Goal: Information Seeking & Learning: Understand process/instructions

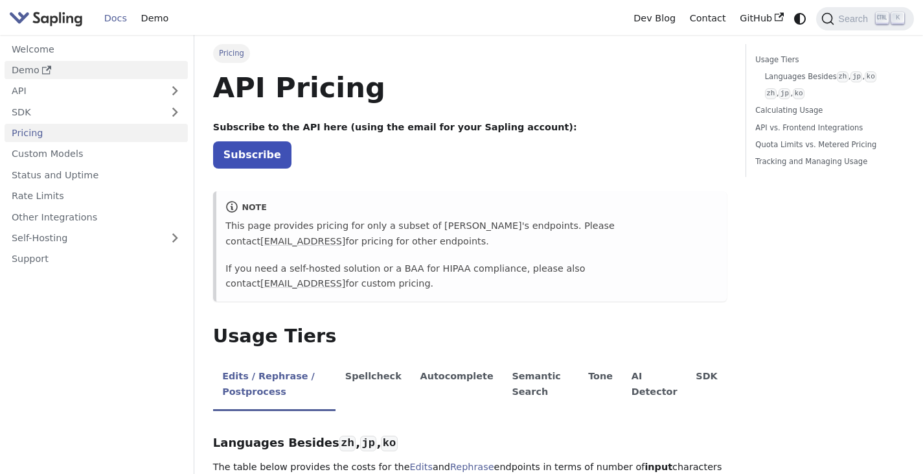
click at [39, 71] on link "Demo" at bounding box center [96, 70] width 183 height 19
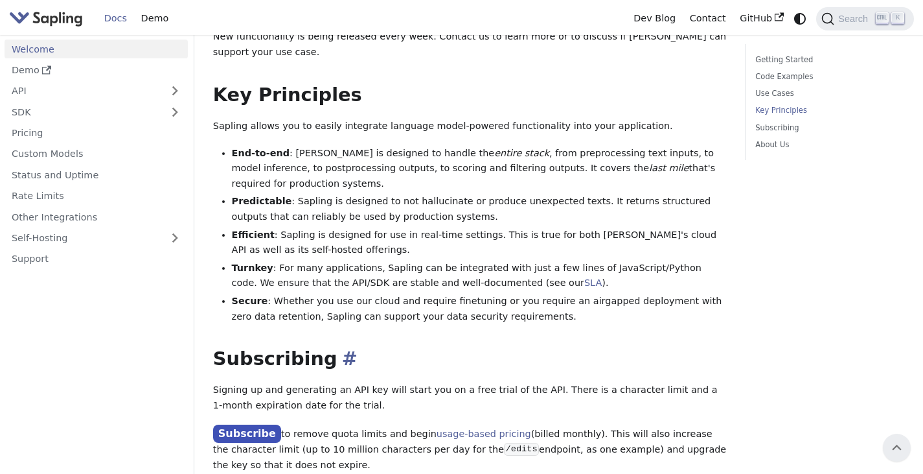
scroll to position [778, 0]
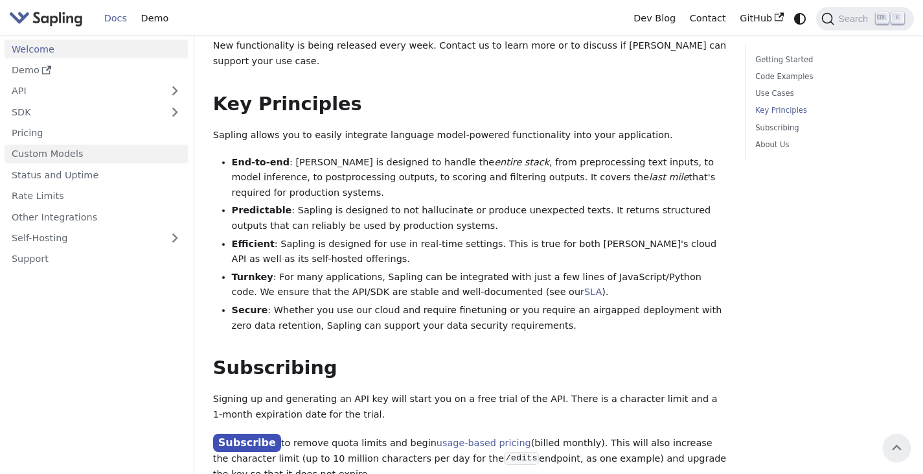
click at [76, 152] on link "Custom Models" at bounding box center [96, 153] width 183 height 19
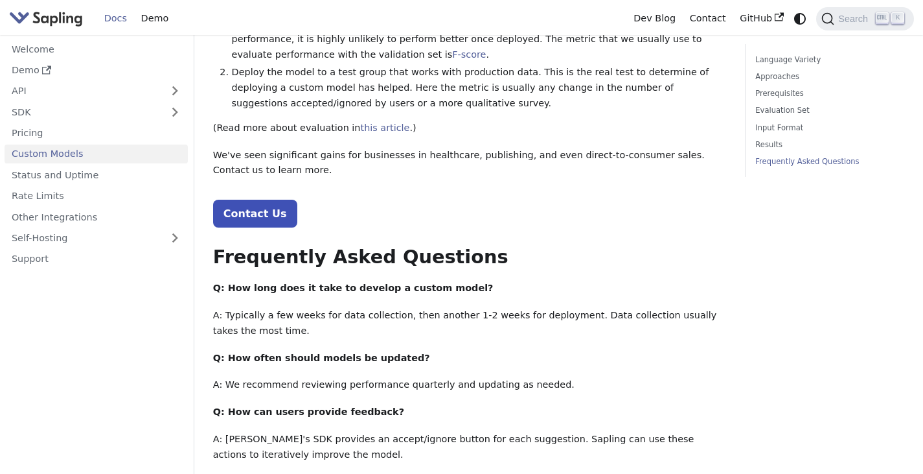
scroll to position [1555, 0]
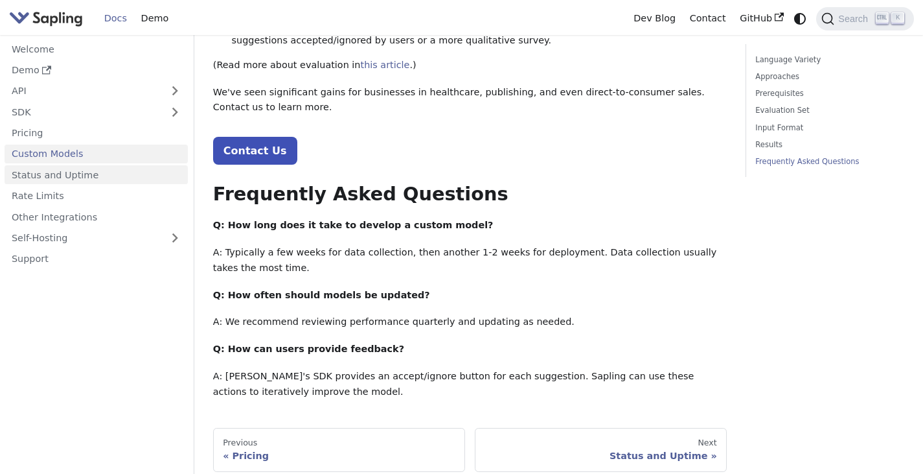
click at [56, 165] on link "Status and Uptime" at bounding box center [96, 174] width 183 height 19
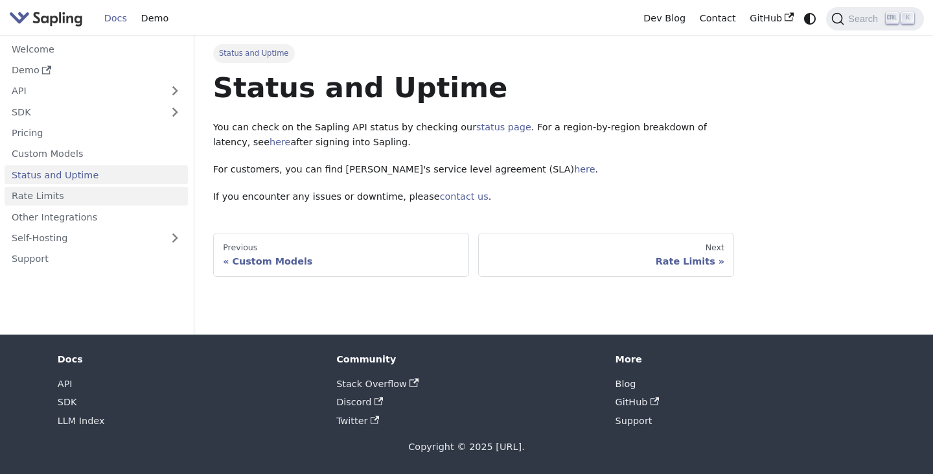
click at [59, 200] on link "Rate Limits" at bounding box center [96, 196] width 183 height 19
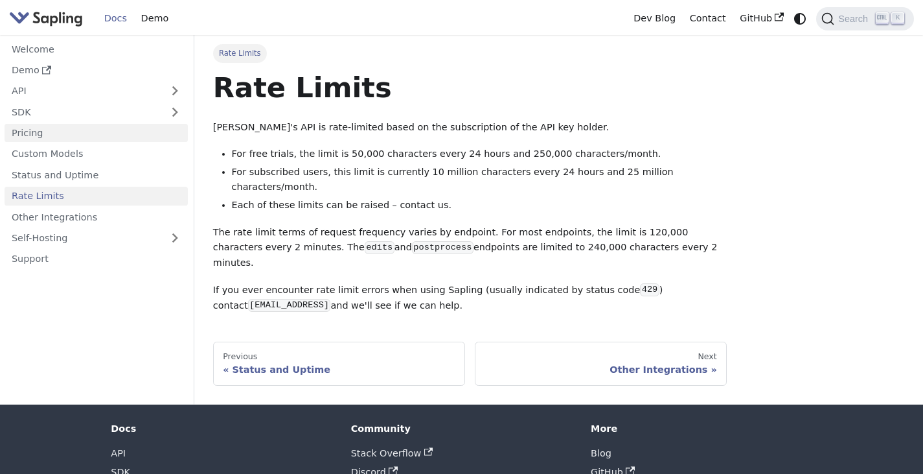
click at [48, 136] on link "Pricing" at bounding box center [96, 133] width 183 height 19
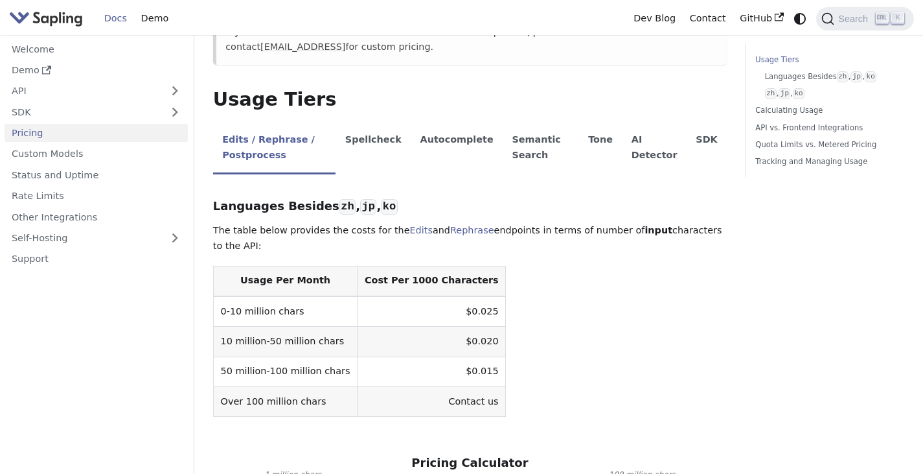
scroll to position [259, 0]
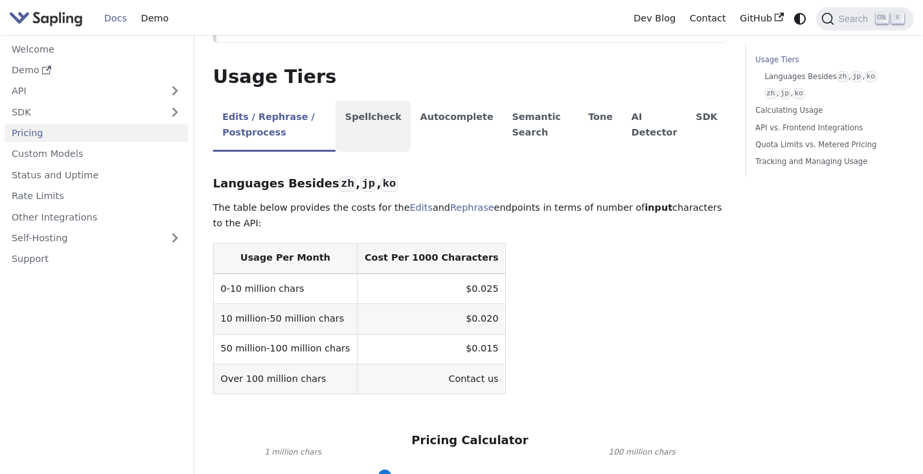
click at [383, 122] on li "Spellcheck" at bounding box center [373, 125] width 75 height 51
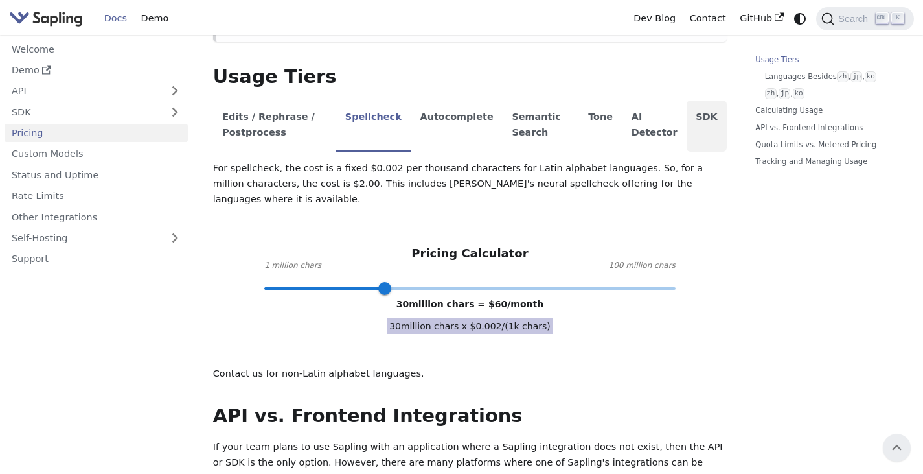
click at [707, 115] on li "SDK" at bounding box center [707, 125] width 40 height 51
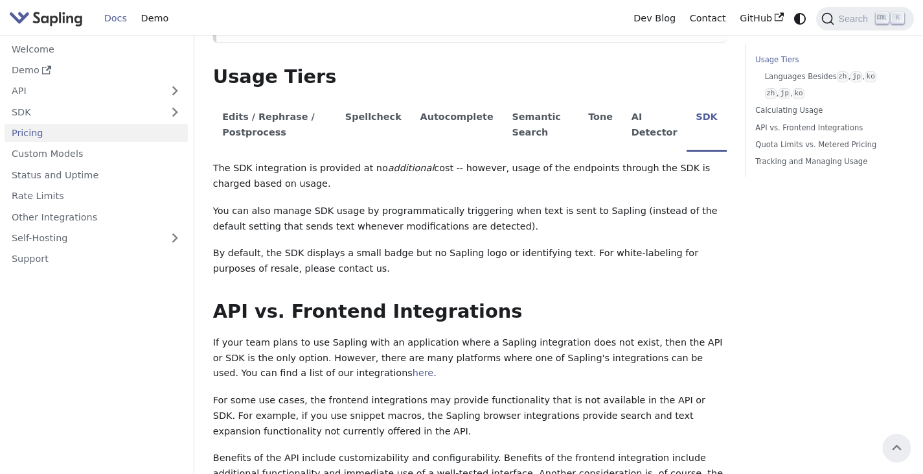
click at [381, 196] on div "The SDK integration is provided at no additional cost -- however, usage of the …" at bounding box center [470, 219] width 514 height 116
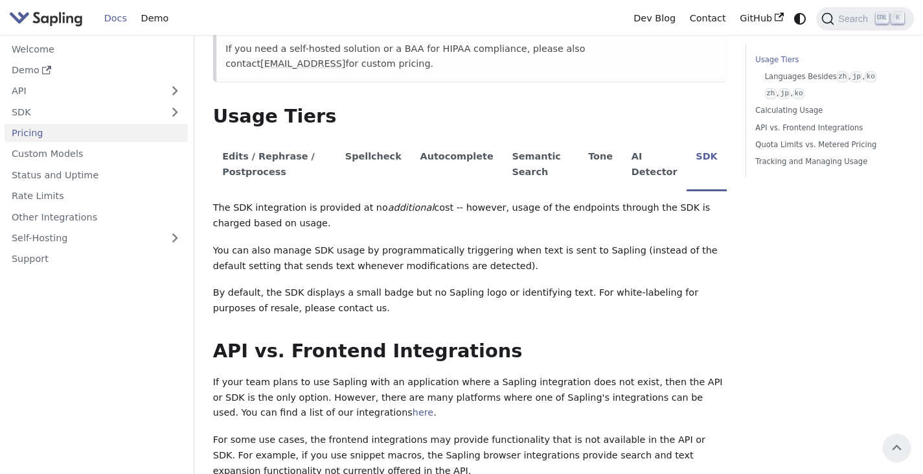
scroll to position [194, 0]
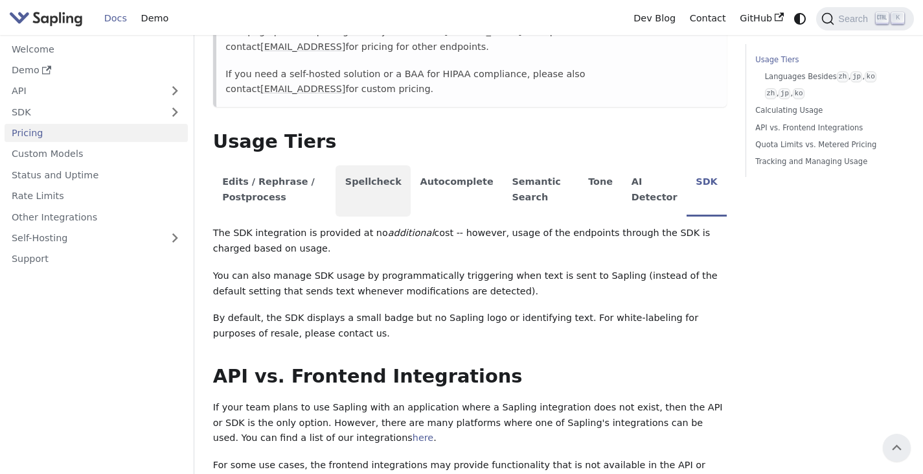
click at [388, 185] on li "Spellcheck" at bounding box center [373, 190] width 75 height 51
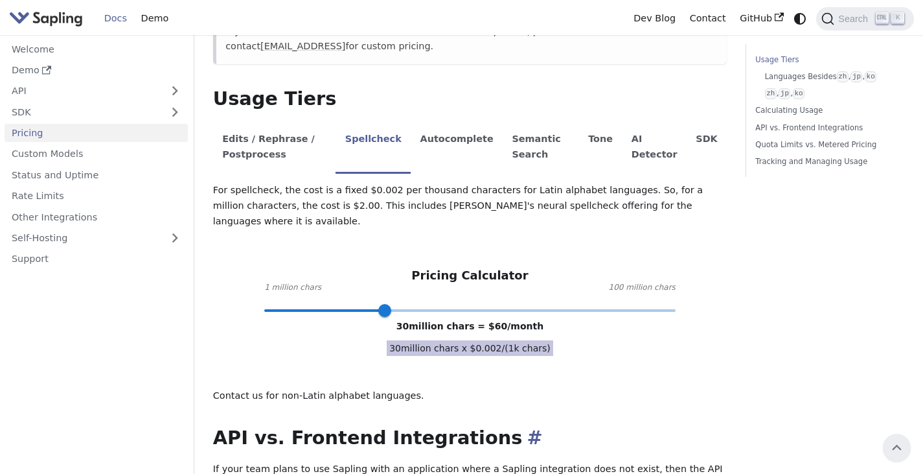
scroll to position [227, 0]
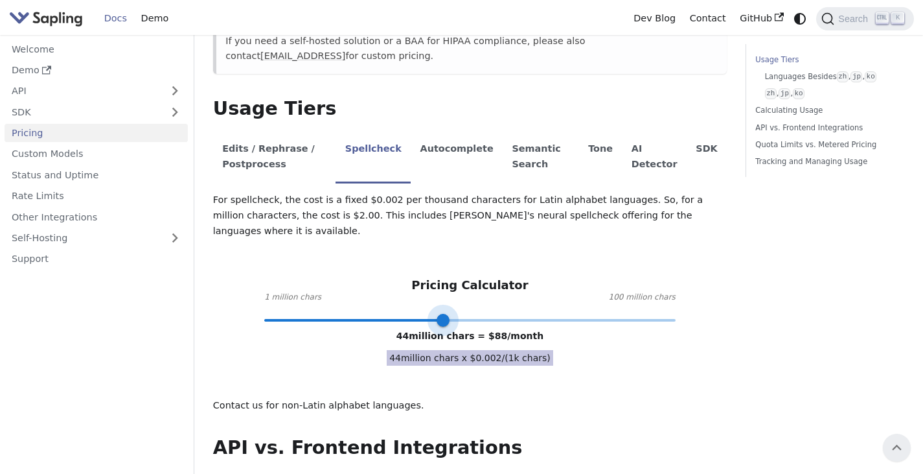
type input "45"
drag, startPoint x: 389, startPoint y: 302, endPoint x: 448, endPoint y: 299, distance: 58.4
click at [448, 314] on span at bounding box center [447, 320] width 13 height 13
click at [465, 207] on p "For spellcheck, the cost is a fixed $0.002 per thousand characters for Latin al…" at bounding box center [470, 215] width 514 height 46
click at [450, 147] on li "Autocomplete" at bounding box center [457, 157] width 92 height 51
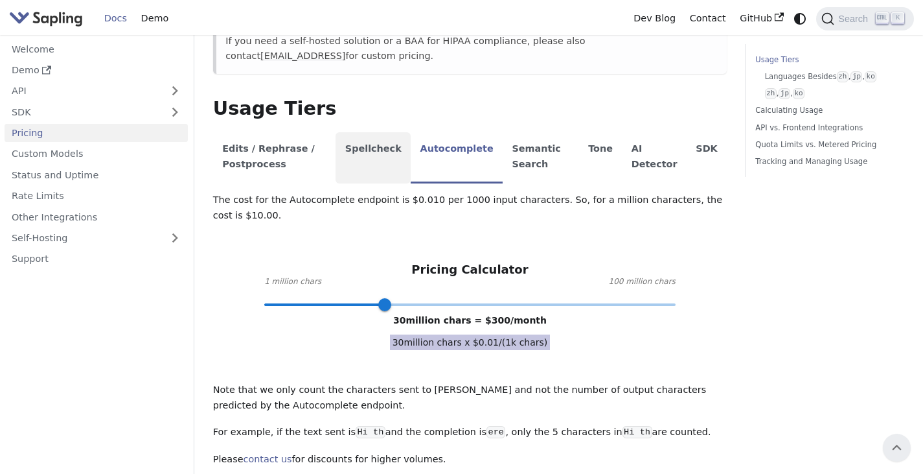
click at [398, 147] on li "Spellcheck" at bounding box center [373, 157] width 75 height 51
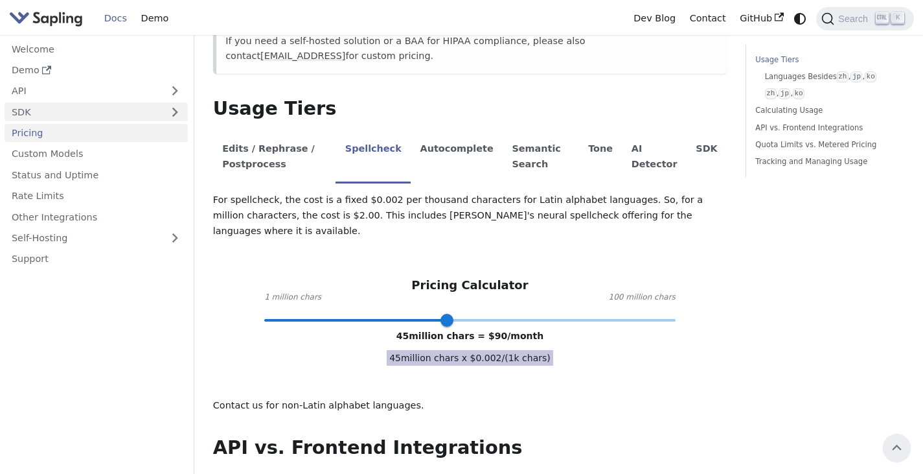
click at [148, 111] on link "SDK" at bounding box center [83, 111] width 157 height 19
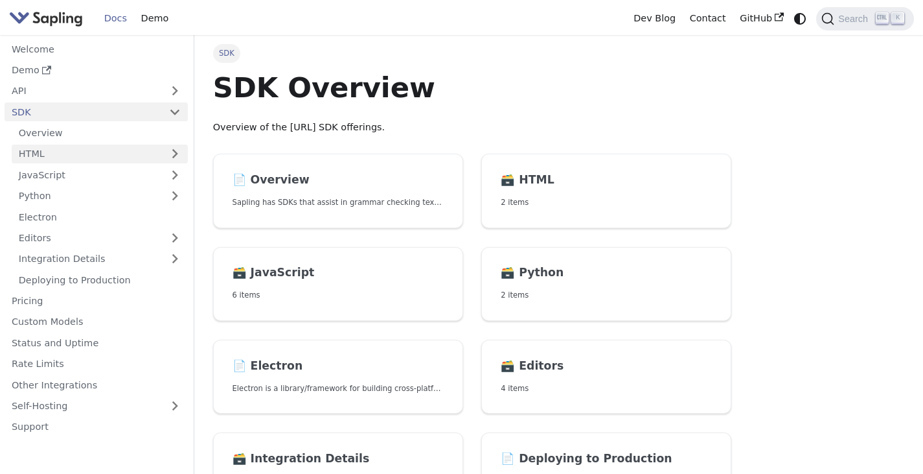
click at [73, 151] on link "HTML" at bounding box center [100, 153] width 176 height 19
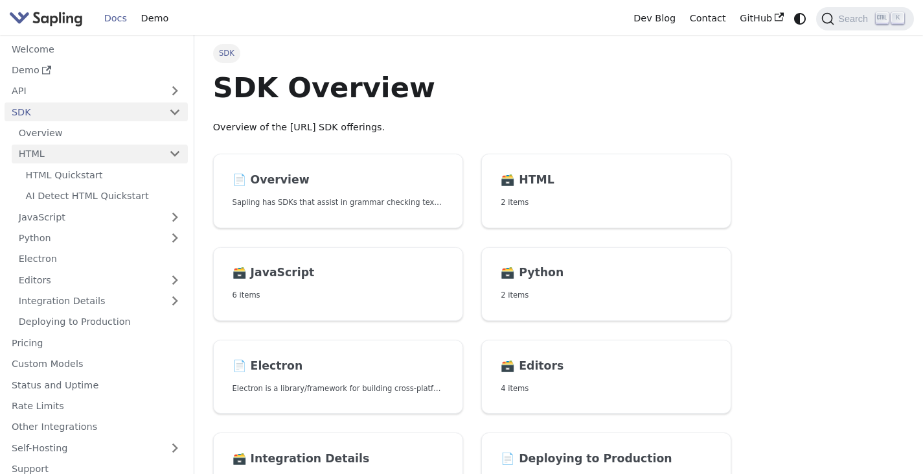
click at [65, 157] on link "HTML" at bounding box center [100, 153] width 176 height 19
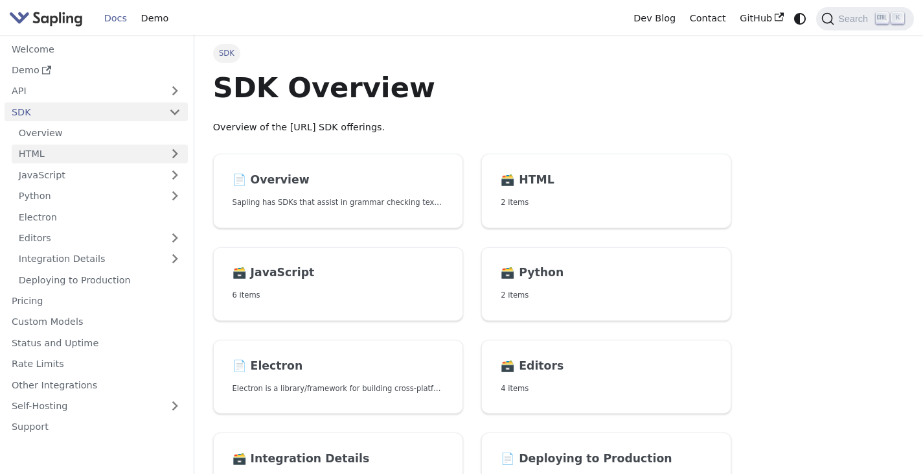
click at [77, 155] on link "HTML" at bounding box center [100, 153] width 176 height 19
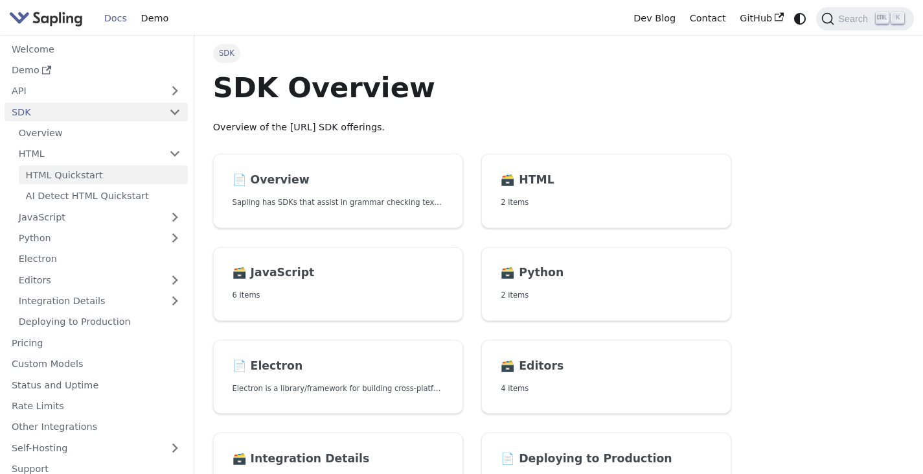
click at [71, 173] on link "HTML Quickstart" at bounding box center [103, 174] width 169 height 19
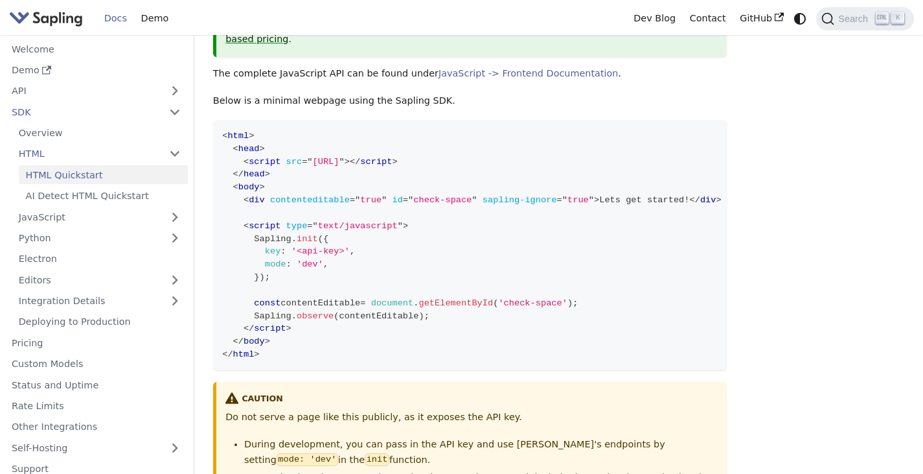
scroll to position [130, 0]
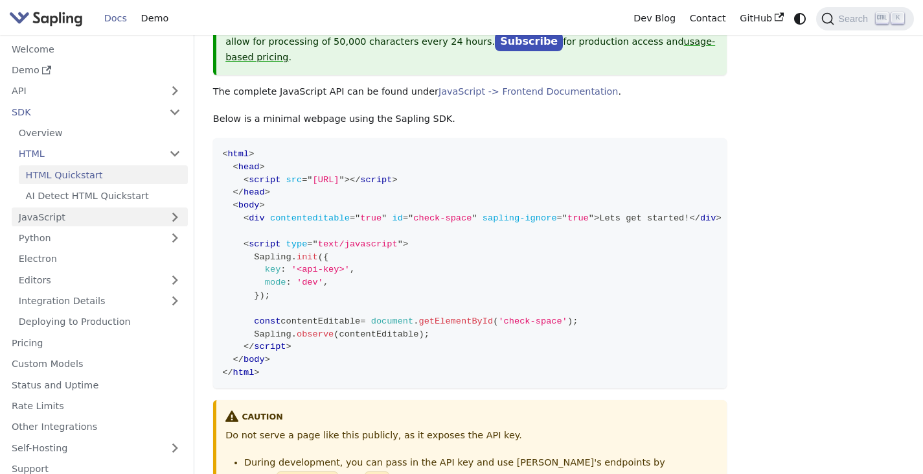
click at [81, 217] on link "JavaScript" at bounding box center [100, 216] width 176 height 19
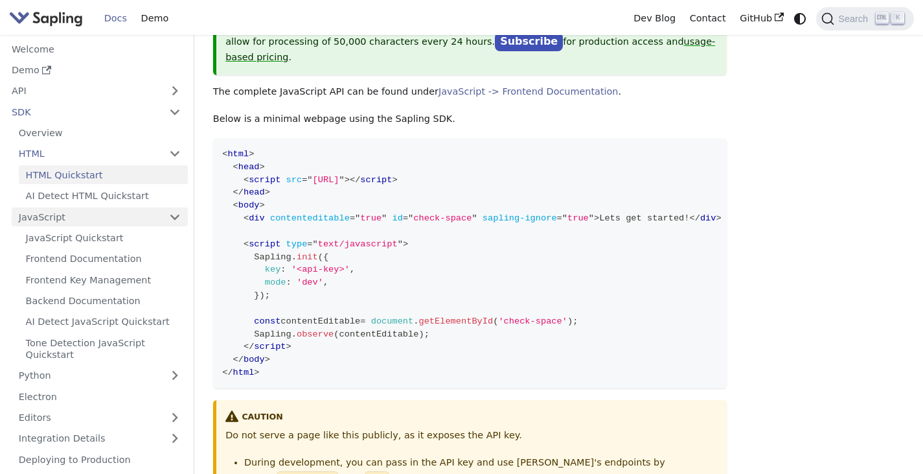
click at [81, 217] on link "JavaScript" at bounding box center [100, 216] width 176 height 19
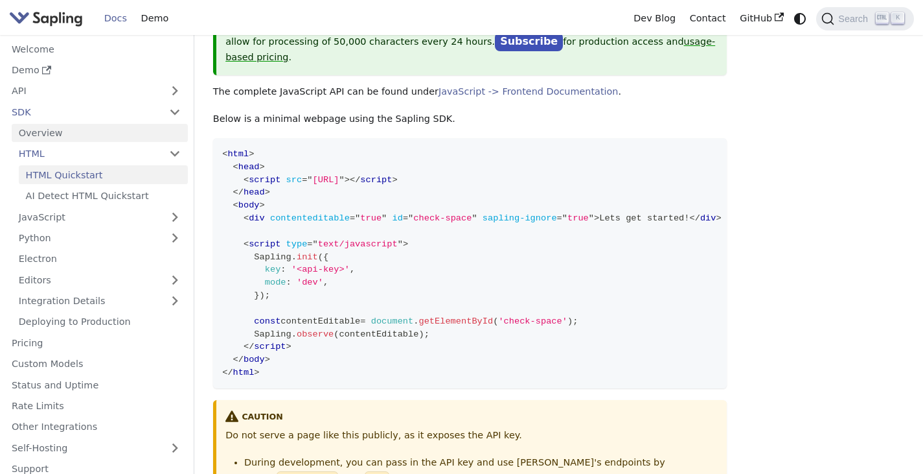
click at [96, 135] on link "Overview" at bounding box center [100, 133] width 176 height 19
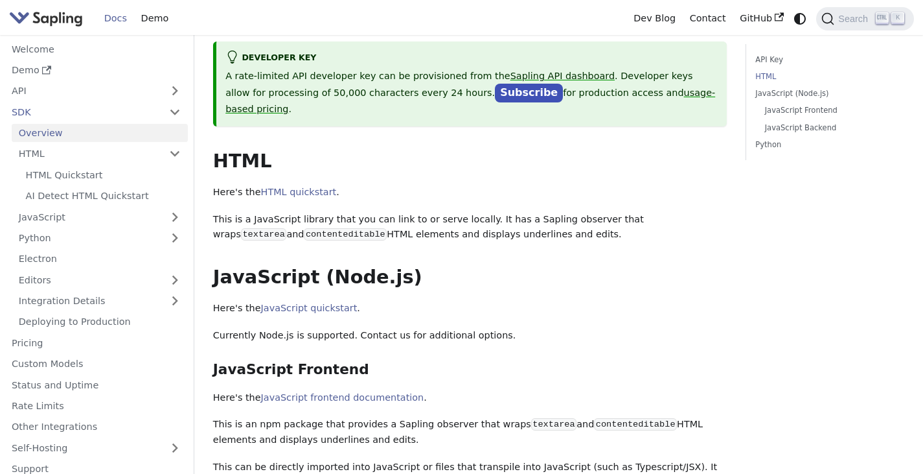
scroll to position [130, 0]
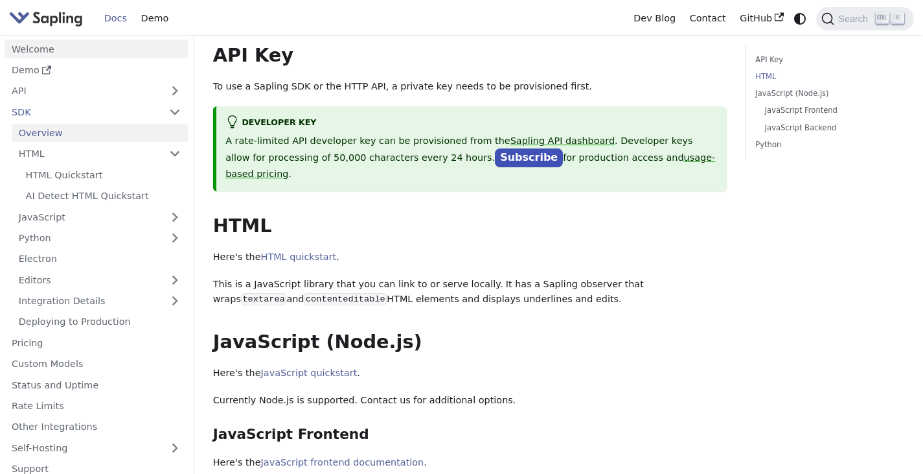
click at [44, 49] on link "Welcome" at bounding box center [96, 49] width 183 height 19
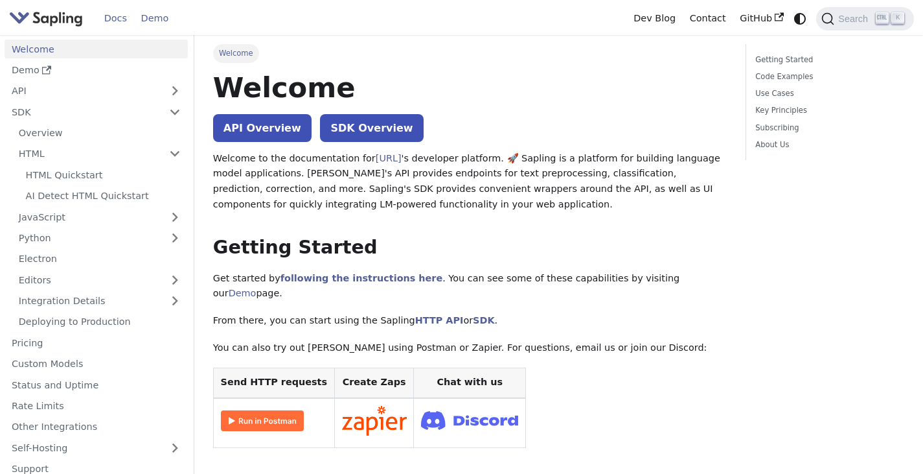
click at [148, 18] on link "Demo" at bounding box center [154, 18] width 41 height 20
click at [356, 130] on link "SDK Overview" at bounding box center [371, 128] width 103 height 28
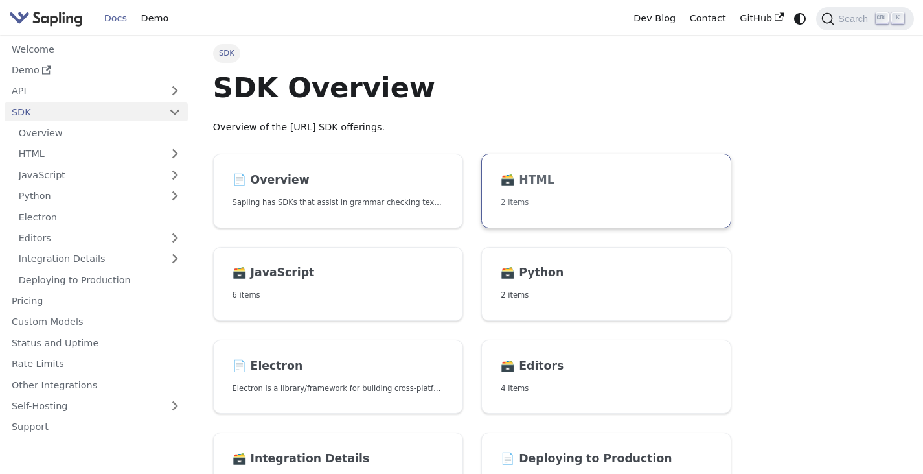
click at [559, 183] on h2 "🗃️ HTML" at bounding box center [606, 180] width 211 height 14
